Goal: Task Accomplishment & Management: Manage account settings

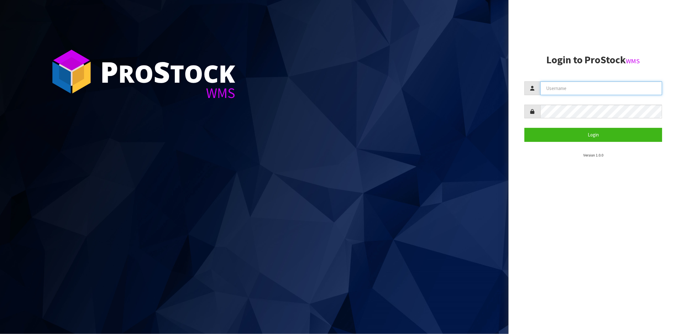
click at [560, 84] on input "text" at bounding box center [601, 88] width 122 height 14
type input "[PERSON_NAME][EMAIL_ADDRESS][DOMAIN_NAME]"
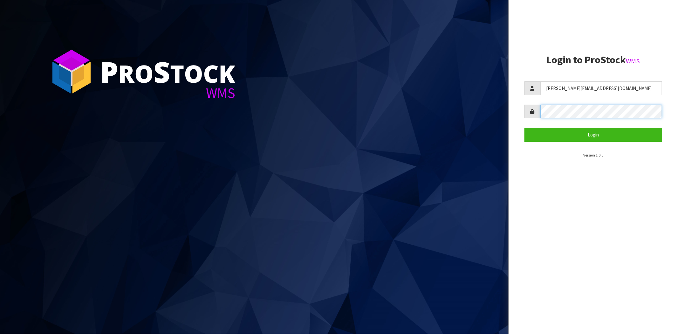
click at [524, 128] on button "Login" at bounding box center [593, 135] width 138 height 14
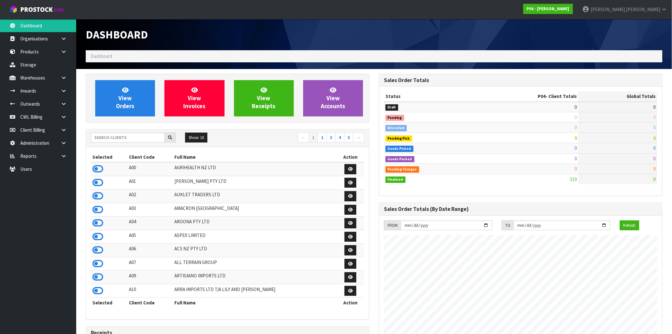
scroll to position [389, 293]
drag, startPoint x: 99, startPoint y: 171, endPoint x: 108, endPoint y: 160, distance: 14.3
click at [99, 171] on icon at bounding box center [97, 169] width 11 height 10
click at [65, 52] on icon at bounding box center [64, 51] width 6 height 5
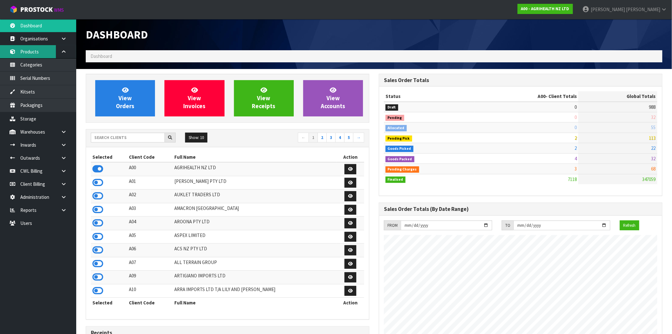
click at [32, 52] on link "Products" at bounding box center [38, 51] width 76 height 13
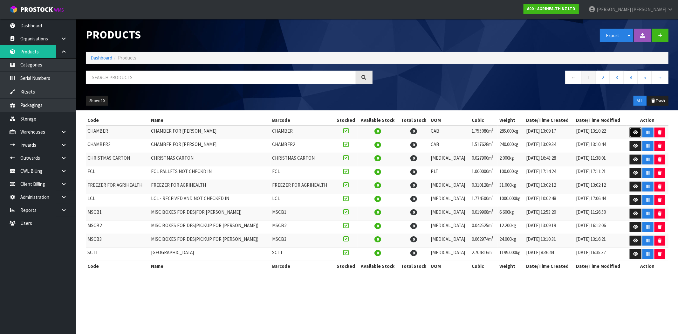
click at [633, 132] on icon at bounding box center [635, 132] width 5 height 4
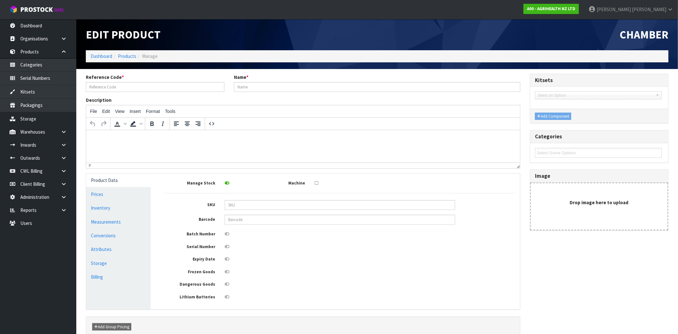
type input "CHAMBER"
type input "CHAMBER FOR [PERSON_NAME]"
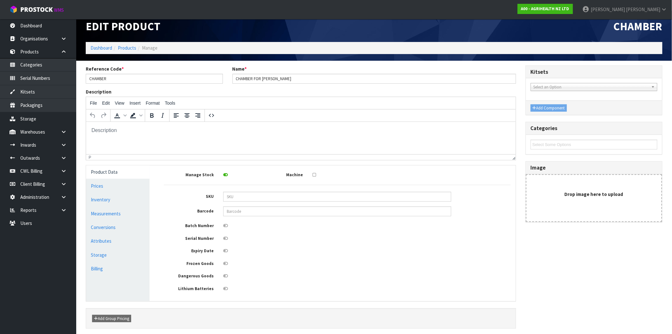
scroll to position [34, 0]
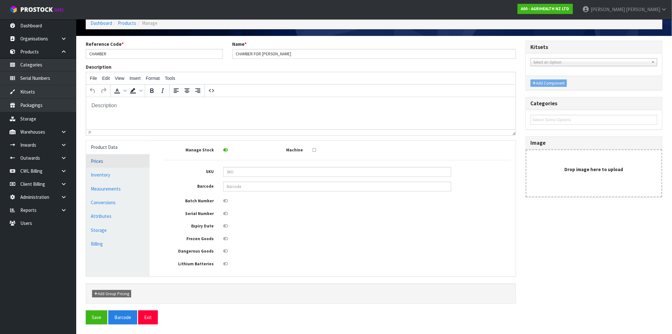
click at [106, 163] on link "Prices" at bounding box center [118, 160] width 64 height 13
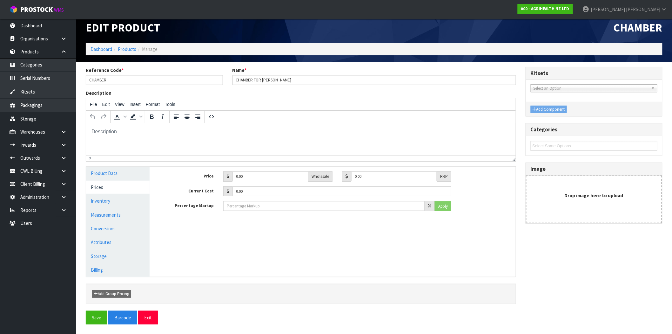
scroll to position [6, 0]
